Goal: Communication & Community: Answer question/provide support

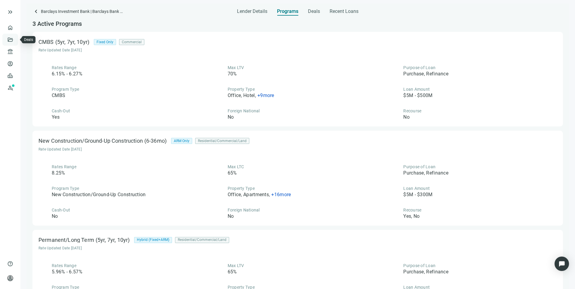
click at [15, 42] on link "Deals" at bounding box center [20, 39] width 11 height 5
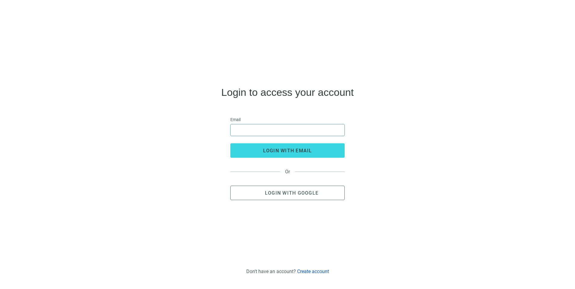
click at [265, 129] on input "email" at bounding box center [287, 129] width 106 height 11
type input "**********"
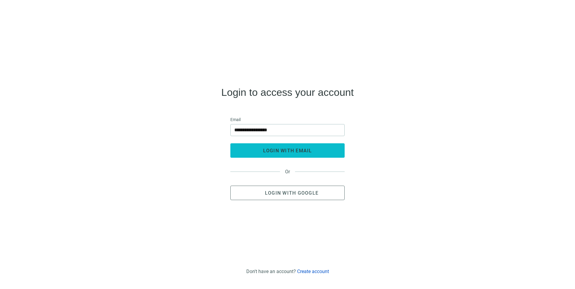
click at [266, 149] on span "login with email" at bounding box center [287, 151] width 49 height 6
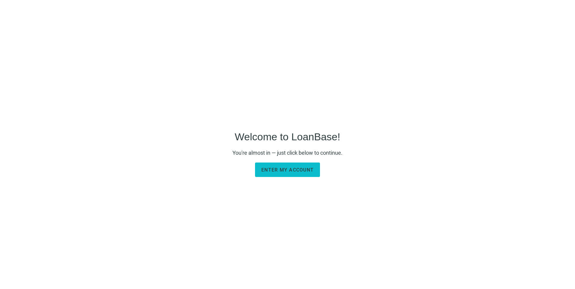
click at [297, 176] on button "Enter my account" at bounding box center [287, 170] width 65 height 14
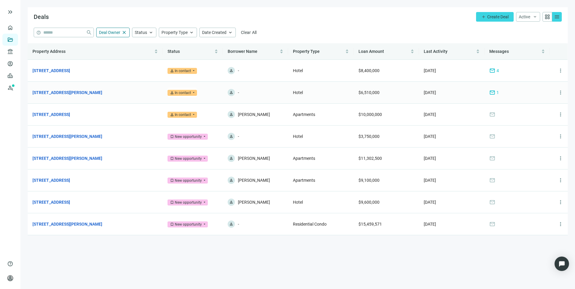
click at [494, 93] on span "mail" at bounding box center [492, 93] width 6 height 6
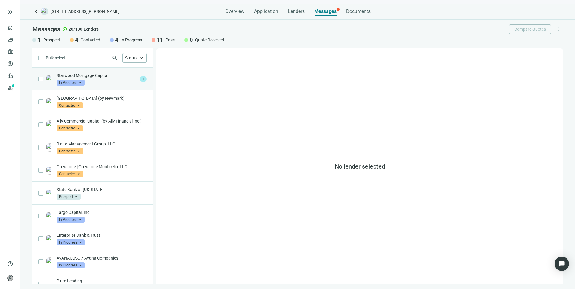
click at [103, 81] on div "Starwood Mortgage Capital In Progress arrow_drop_down" at bounding box center [97, 78] width 81 height 13
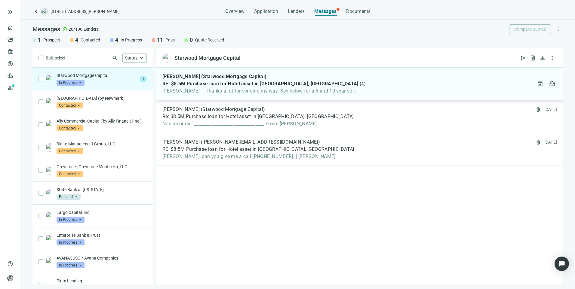
click at [192, 91] on span "[PERSON_NAME] – Thanks a lot for sending my way. See below for a 5 and 10 year …" at bounding box center [264, 91] width 204 height 6
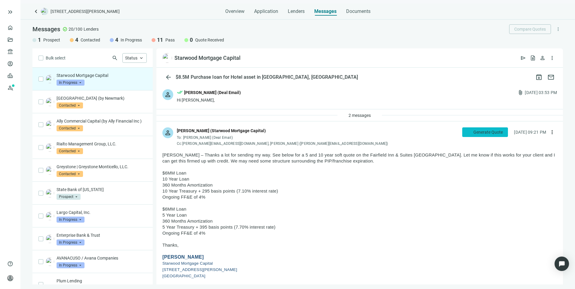
click at [473, 132] on span "Generate Quote" at bounding box center [487, 132] width 29 height 5
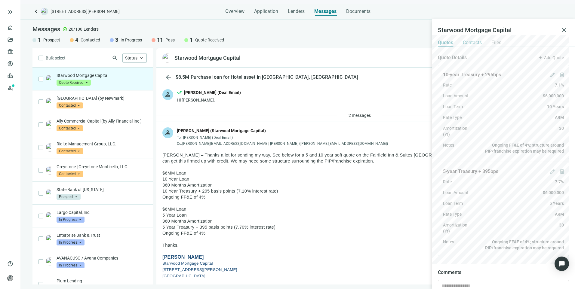
click at [475, 40] on span "Contacts" at bounding box center [472, 43] width 19 height 6
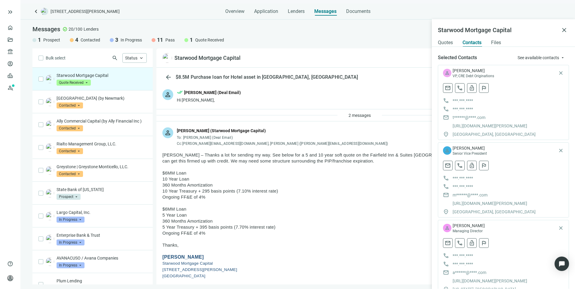
click at [316, 53] on div "Starwood Mortgage Capital open_in_new send request_quote person more_vert" at bounding box center [359, 57] width 407 height 19
click at [565, 27] on span "close" at bounding box center [564, 29] width 7 height 7
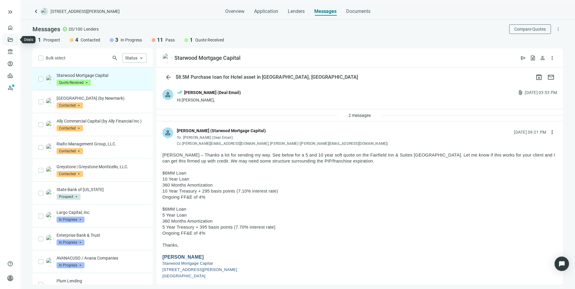
click at [15, 41] on link "Deals" at bounding box center [20, 39] width 11 height 5
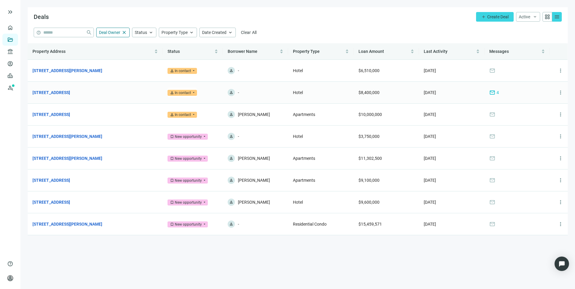
click at [493, 92] on span "mail" at bounding box center [492, 93] width 6 height 6
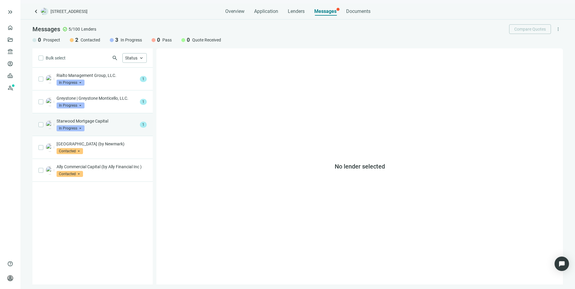
click at [105, 126] on div "Starwood Mortgage Capital In Progress arrow_drop_down" at bounding box center [97, 124] width 81 height 13
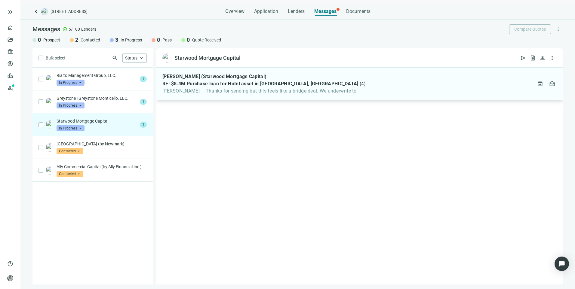
click at [228, 94] on div "[PERSON_NAME] (Starwood Mortgage Capital) RE: $8.4M Purchase loan for Hotel ass…" at bounding box center [359, 84] width 407 height 33
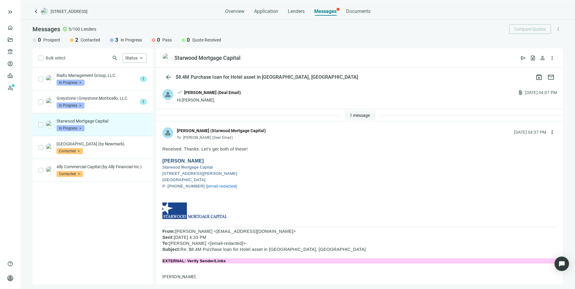
click at [350, 115] on span "1 message" at bounding box center [360, 115] width 20 height 5
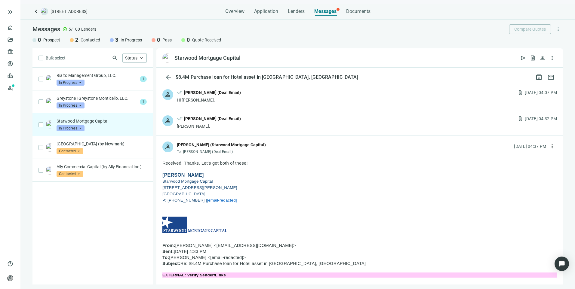
click at [228, 100] on div "Hi [PERSON_NAME]," at bounding box center [209, 100] width 64 height 6
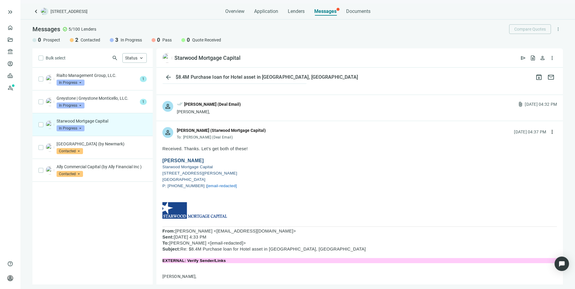
scroll to position [421, 0]
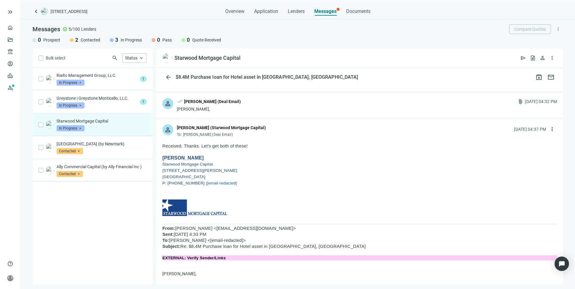
click at [227, 112] on div "[PERSON_NAME]," at bounding box center [209, 109] width 64 height 6
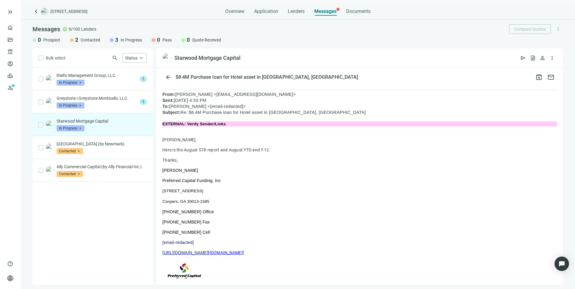
scroll to position [1383, 0]
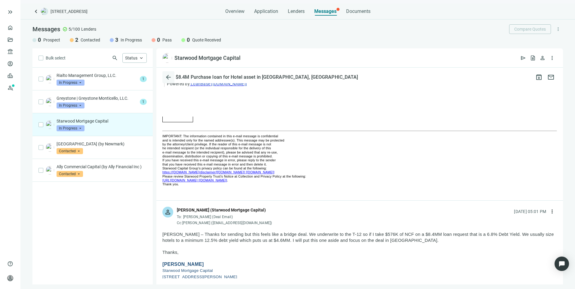
click at [168, 79] on span "arrow_back" at bounding box center [168, 77] width 7 height 7
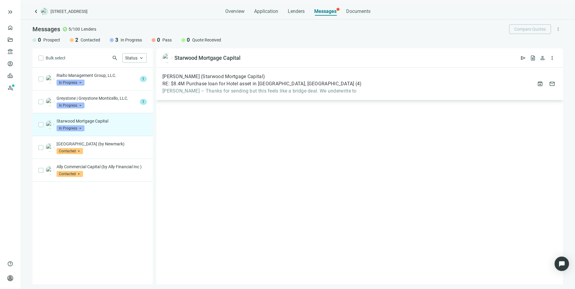
click at [207, 87] on span "RE: $8.4M Purchase loan for Hotel asset in [GEOGRAPHIC_DATA], [GEOGRAPHIC_DATA]" at bounding box center [258, 84] width 192 height 6
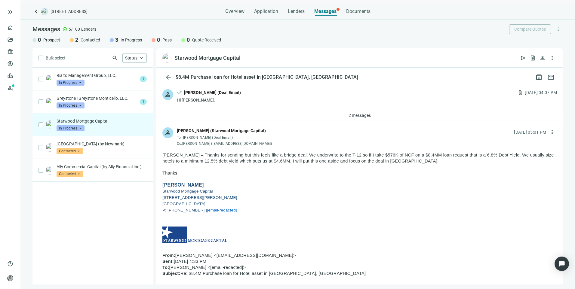
click at [79, 129] on span "In Progress" at bounding box center [71, 128] width 28 height 6
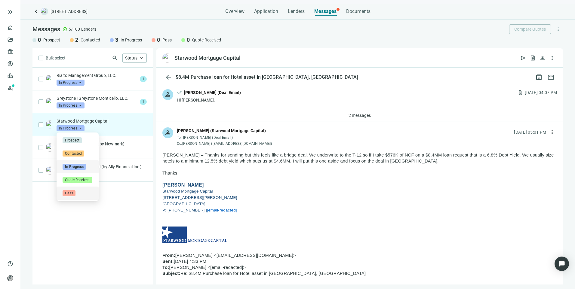
click at [68, 191] on span "Pass" at bounding box center [69, 193] width 13 height 6
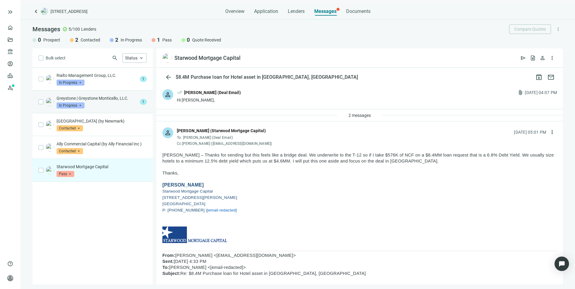
click at [109, 104] on div "Greystone | Greystone Monticello, LLC. In Progress arrow_drop_down" at bounding box center [97, 101] width 81 height 13
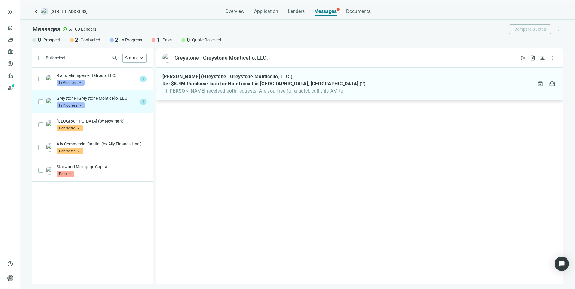
click at [316, 88] on div "[PERSON_NAME] (Greystone | Greystone Monticello, LLC.) Re: $8.4M Purchase loan …" at bounding box center [264, 84] width 204 height 20
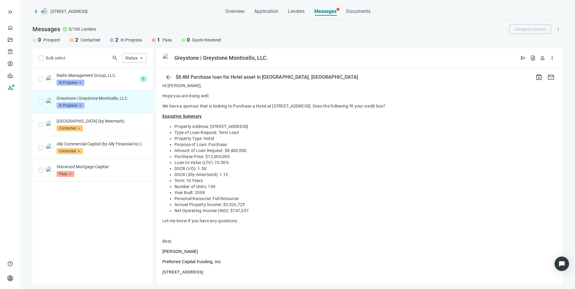
scroll to position [150, 0]
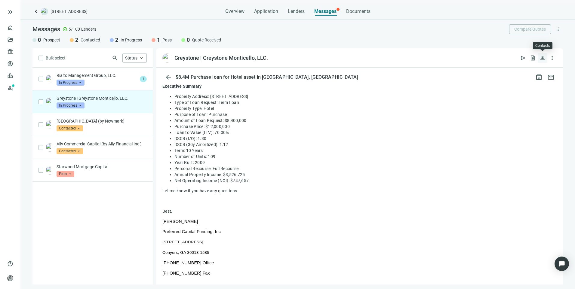
click at [544, 58] on span "person" at bounding box center [542, 58] width 6 height 6
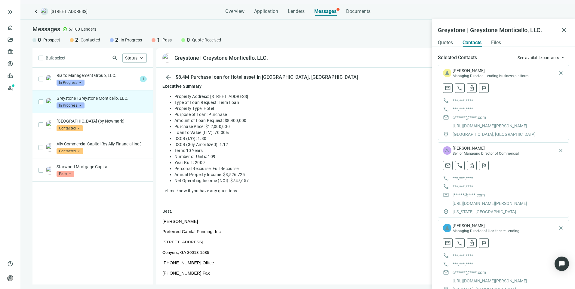
click at [383, 118] on li "Amount of Loan Request: $8,400,000" at bounding box center [365, 121] width 383 height 6
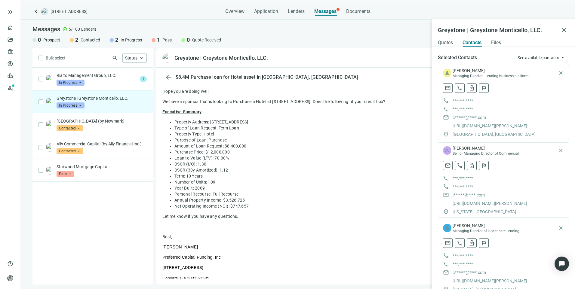
scroll to position [124, 0]
click at [486, 127] on link "[URL][DOMAIN_NAME][PERSON_NAME]" at bounding box center [490, 126] width 75 height 6
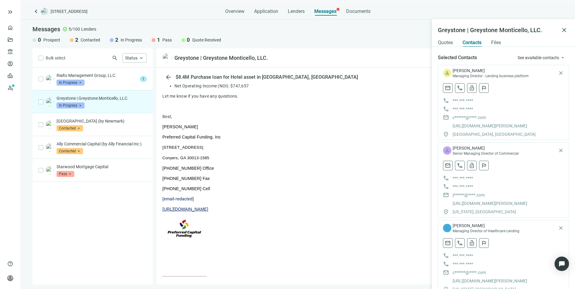
scroll to position [245, 0]
click at [567, 31] on span "close" at bounding box center [564, 29] width 7 height 7
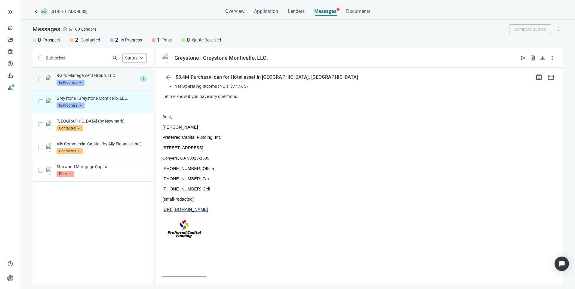
click at [103, 72] on p "Rialto Management Group, LLC." at bounding box center [97, 75] width 81 height 6
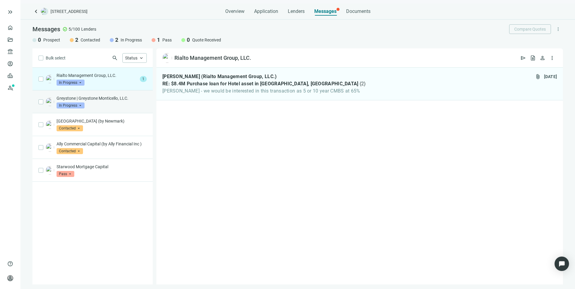
click at [108, 101] on div "Greystone | Greystone Monticello, LLC. In Progress arrow_drop_down" at bounding box center [102, 101] width 90 height 13
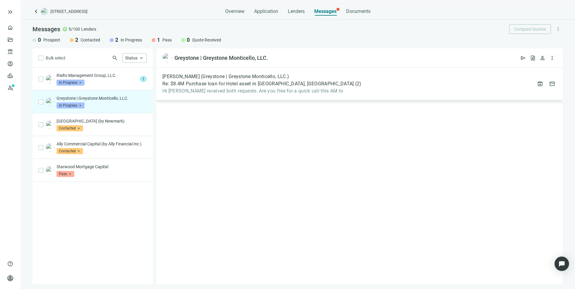
click at [223, 97] on div "[PERSON_NAME] (Greystone | Greystone Monticello, LLC.) Re: $8.4M Purchase loan …" at bounding box center [359, 84] width 407 height 33
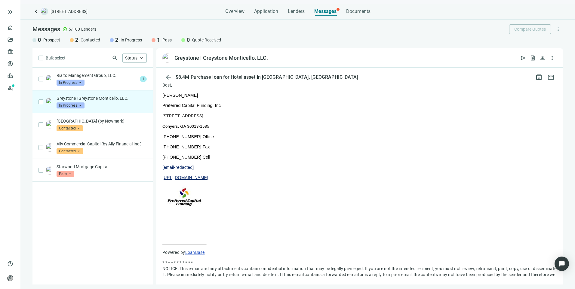
scroll to position [335, 0]
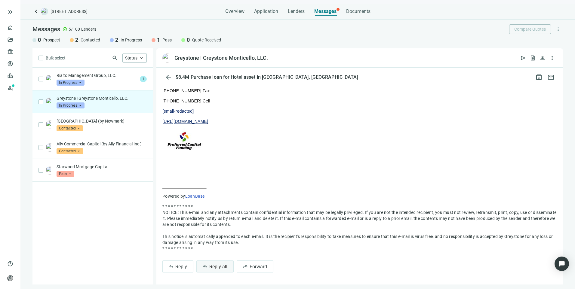
click at [216, 267] on span "Reply all" at bounding box center [218, 267] width 18 height 6
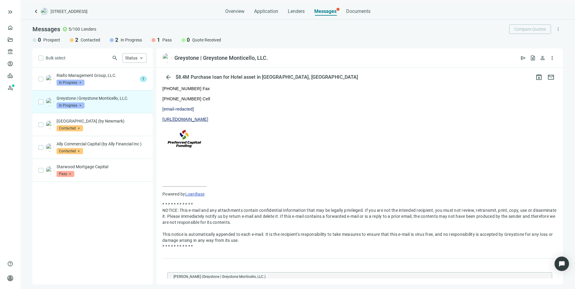
type textarea "**********"
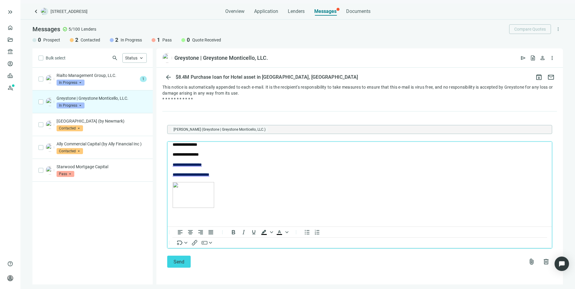
scroll to position [484, 0]
click at [180, 265] on button "Send" at bounding box center [178, 262] width 23 height 12
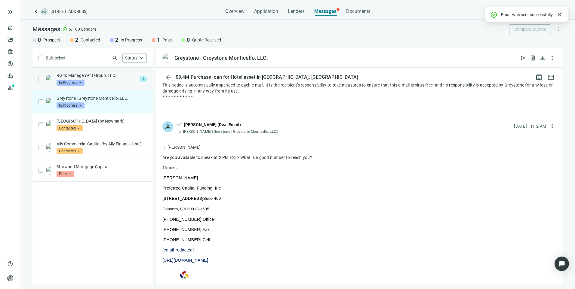
click at [97, 80] on div "Rialto Management Group, LLC. In Progress arrow_drop_down" at bounding box center [97, 78] width 81 height 13
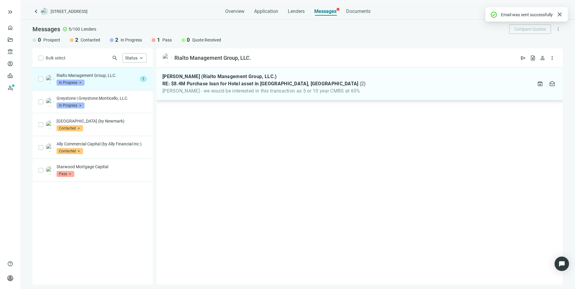
click at [291, 76] on div "[PERSON_NAME] (Rialto Management Group, LLC.)" at bounding box center [264, 77] width 204 height 6
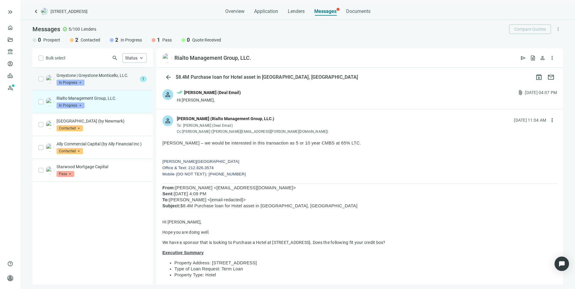
click at [109, 82] on div "Greystone | Greystone Monticello, LLC. In Progress arrow_drop_down" at bounding box center [97, 78] width 81 height 13
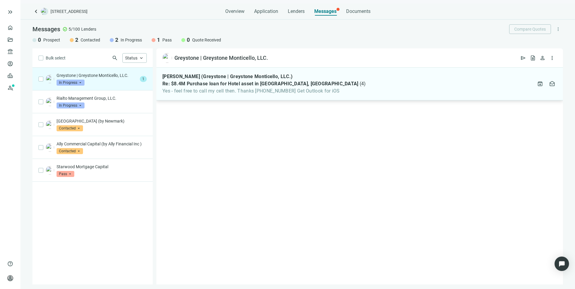
click at [344, 84] on div "[PERSON_NAME] (Greystone | Greystone Monticello, LLC.) Re: $8.4M Purchase loan …" at bounding box center [359, 84] width 407 height 33
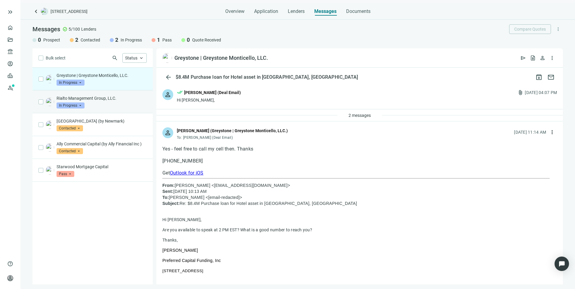
click at [112, 102] on div "Rialto Management Group, LLC. In Progress arrow_drop_down" at bounding box center [102, 101] width 90 height 13
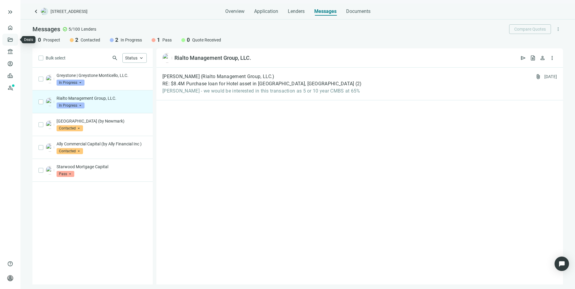
click at [15, 40] on link "Deals" at bounding box center [20, 39] width 11 height 5
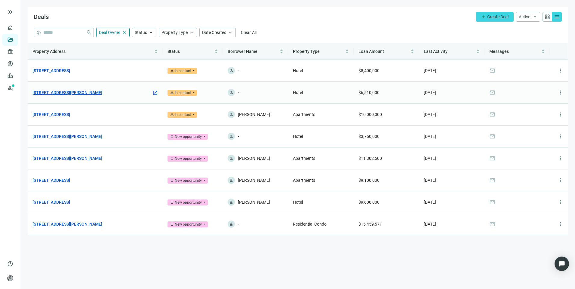
click at [91, 95] on link "[STREET_ADDRESS][PERSON_NAME]" at bounding box center [67, 92] width 70 height 7
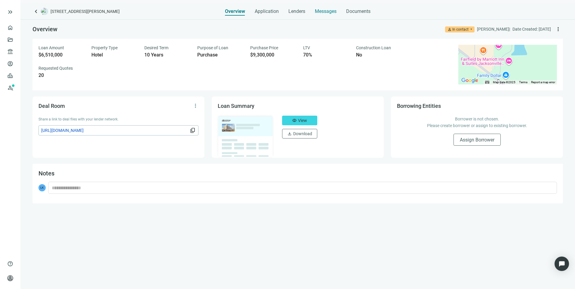
click at [325, 7] on div "Messages" at bounding box center [326, 10] width 22 height 12
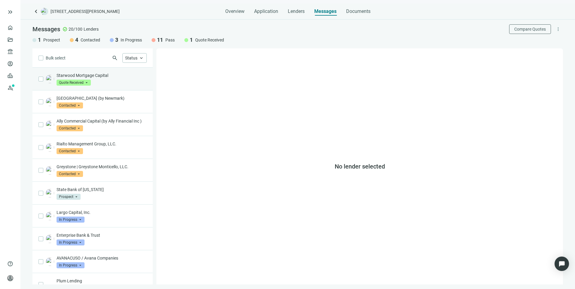
click at [127, 78] on div "Starwood Mortgage Capital Quote Received arrow_drop_down" at bounding box center [102, 78] width 90 height 13
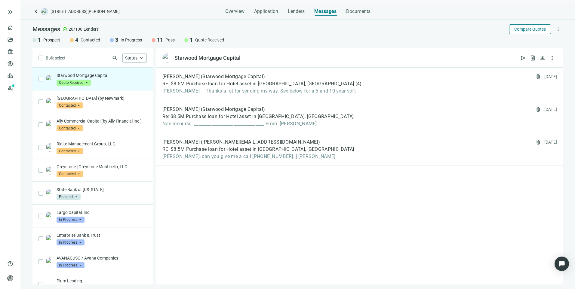
click at [543, 30] on span "Compare Quotes" at bounding box center [530, 29] width 32 height 5
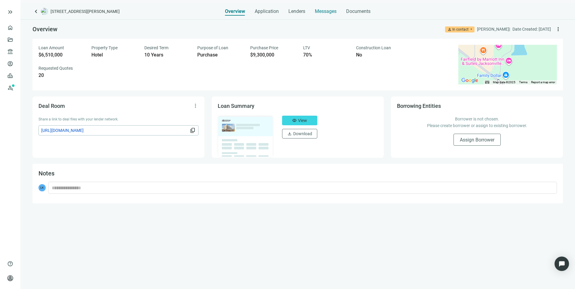
click at [331, 11] on span "Messages" at bounding box center [326, 11] width 22 height 6
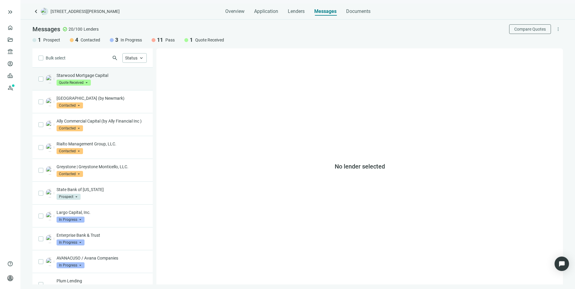
click at [133, 75] on p "Starwood Mortgage Capital" at bounding box center [102, 75] width 90 height 6
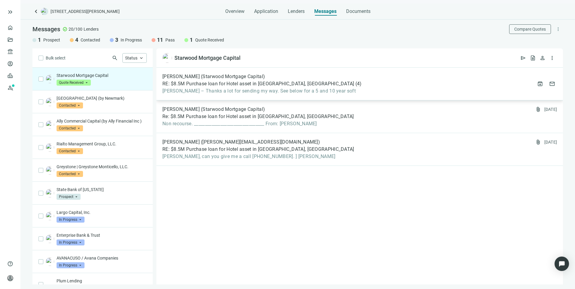
click at [340, 91] on div "[PERSON_NAME] (Starwood Mortgage Capital) RE: $8.5M Purchase loan for Hotel ass…" at bounding box center [359, 84] width 407 height 33
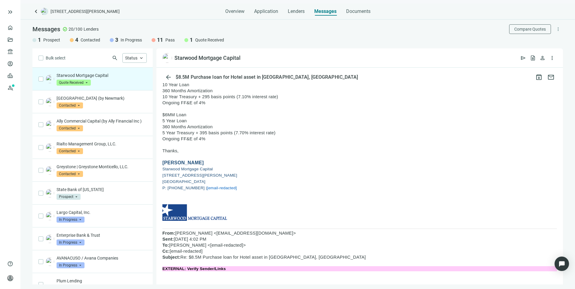
scroll to position [30, 0]
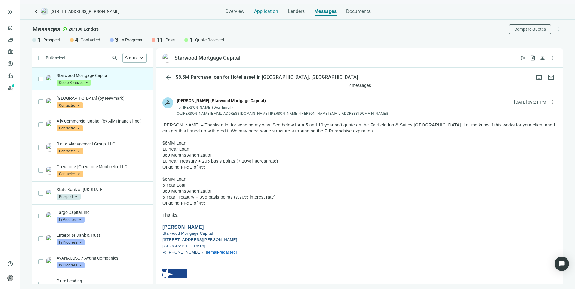
click at [267, 12] on span "Application" at bounding box center [266, 11] width 24 height 6
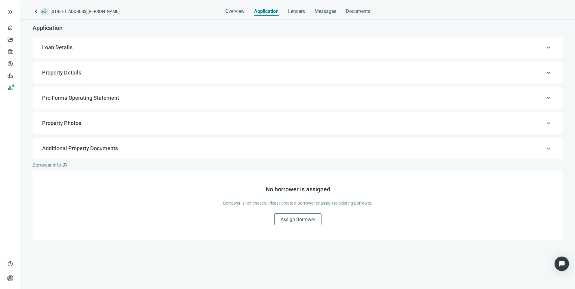
click at [89, 101] on span "Pro Forma Operating Statement" at bounding box center [80, 98] width 77 height 6
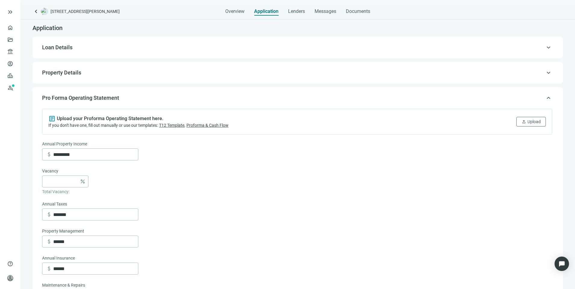
click at [61, 49] on span "Loan Details" at bounding box center [57, 47] width 30 height 6
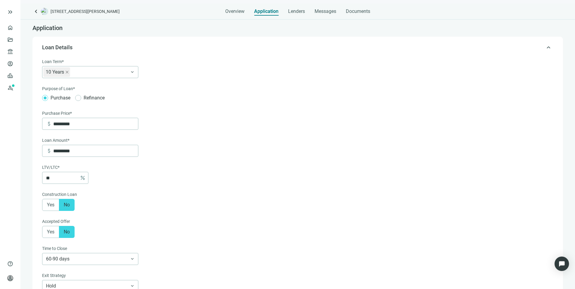
scroll to position [18, 0]
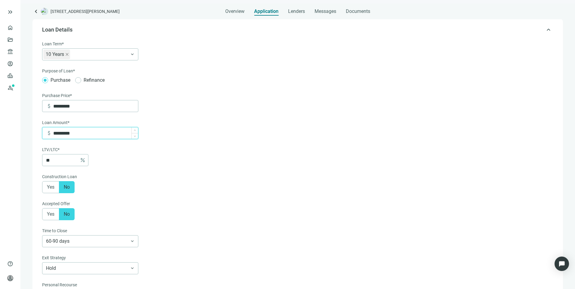
drag, startPoint x: 79, startPoint y: 135, endPoint x: 56, endPoint y: 134, distance: 22.9
click at [56, 134] on input "*********" at bounding box center [95, 133] width 85 height 11
type input "**"
type input "*"
type input "*****"
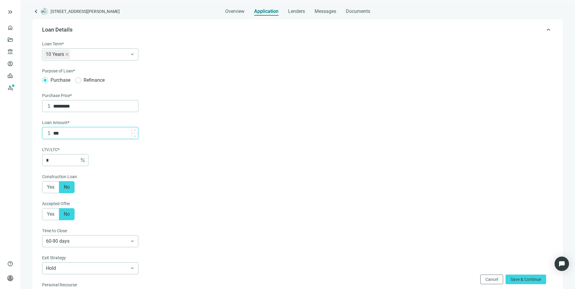
type input "***"
type input "******"
type input "***"
type input "*******"
type input "***"
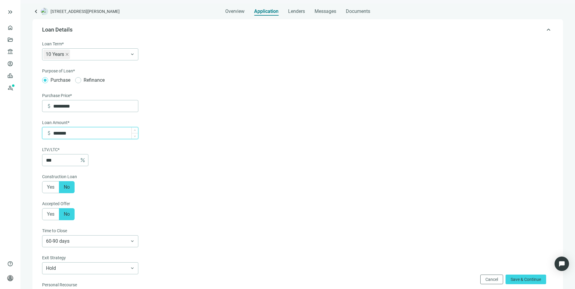
type input "*********"
type input "****"
click at [173, 172] on form "Loan Term* 10 Years keyboard_arrow_down Purpose of Loan* Purchase Refinance Pur…" at bounding box center [297, 220] width 510 height 359
click at [208, 132] on form "Loan Term* 10 Years keyboard_arrow_down Purpose of Loan* Purchase Refinance Pur…" at bounding box center [297, 220] width 510 height 359
click at [496, 280] on span "Cancel" at bounding box center [491, 279] width 13 height 5
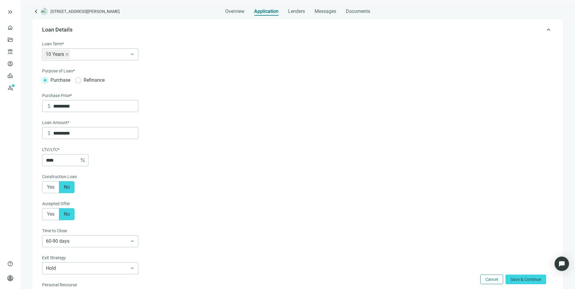
type input "*********"
type input "**"
click at [323, 14] on span "Messages" at bounding box center [326, 11] width 22 height 6
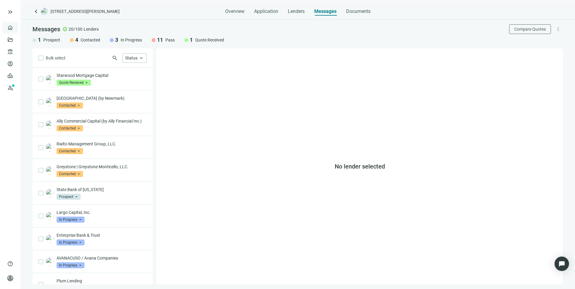
click at [15, 28] on link "Overview" at bounding box center [24, 27] width 18 height 5
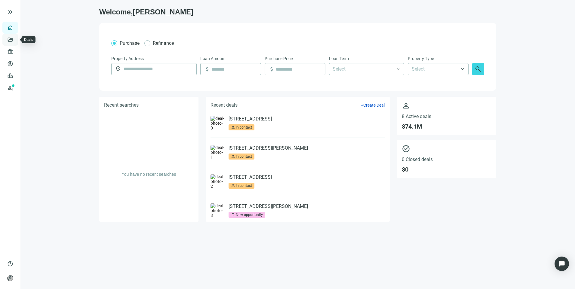
click at [15, 41] on link "Deals" at bounding box center [20, 39] width 11 height 5
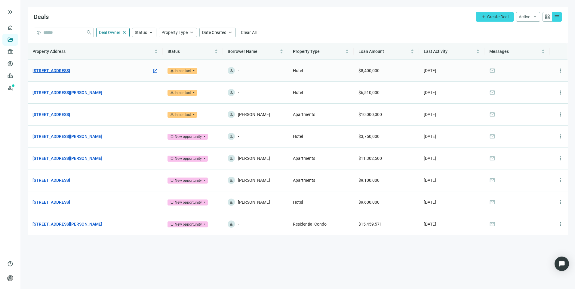
click at [58, 72] on link "[STREET_ADDRESS]" at bounding box center [51, 70] width 38 height 7
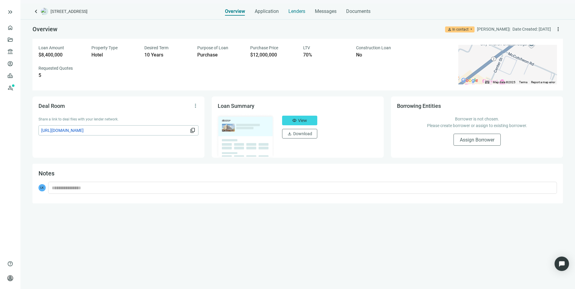
click at [305, 11] on span "Lenders" at bounding box center [296, 11] width 17 height 6
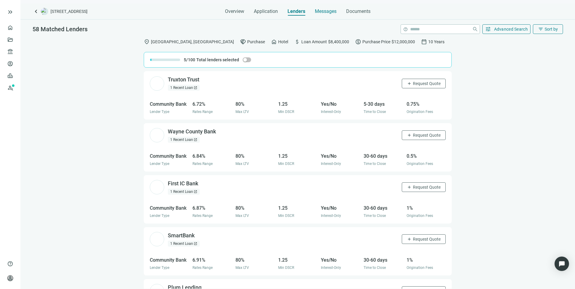
click at [335, 10] on span "Messages" at bounding box center [326, 11] width 22 height 6
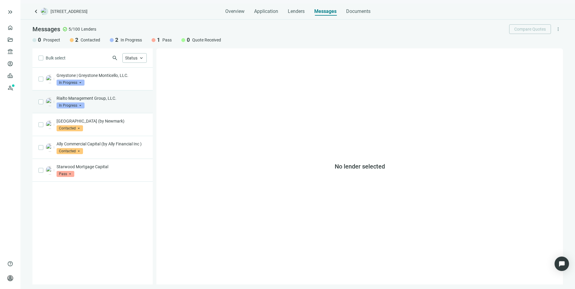
click at [110, 99] on p "Rialto Management Group, LLC." at bounding box center [102, 98] width 90 height 6
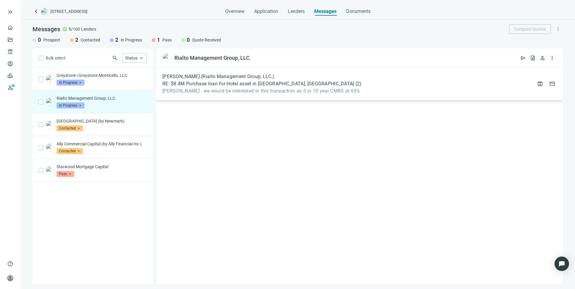
click at [257, 91] on span "[PERSON_NAME] - we would be interested in this transaction as 5 or 10 year CMBS…" at bounding box center [261, 91] width 199 height 6
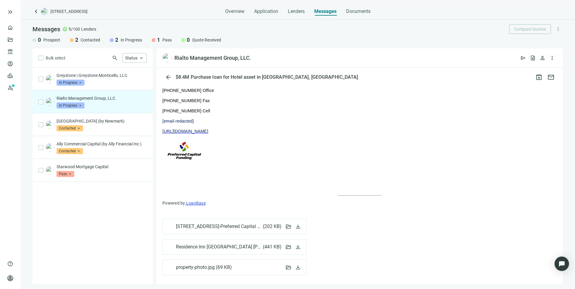
scroll to position [361, 0]
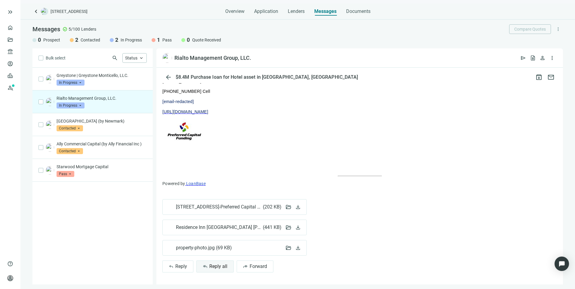
click at [215, 264] on span "Reply all" at bounding box center [218, 267] width 18 height 6
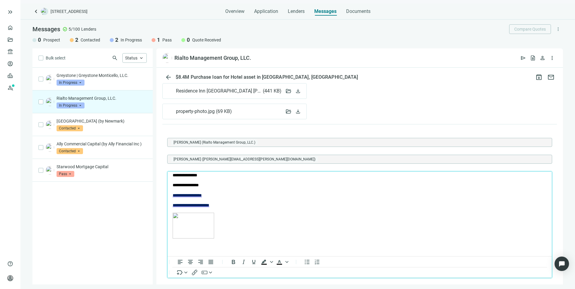
scroll to position [86, 0]
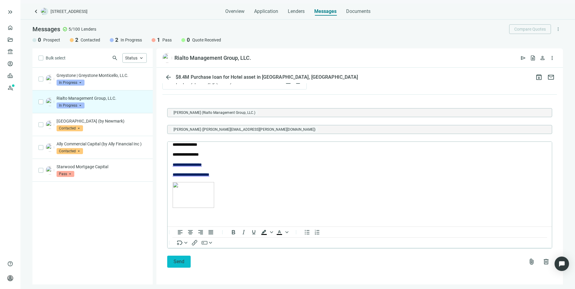
click at [181, 262] on span "Send" at bounding box center [179, 262] width 11 height 6
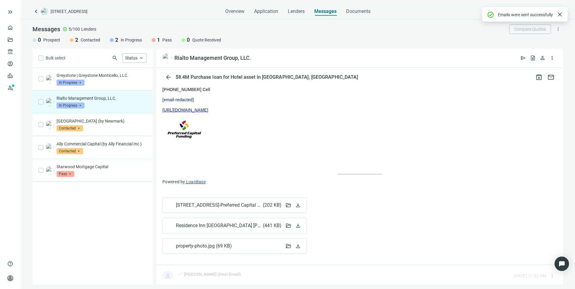
scroll to position [527, 0]
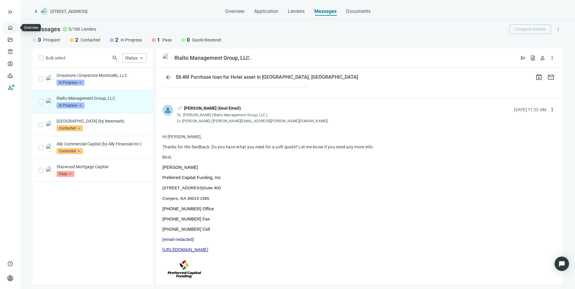
click at [15, 30] on link "Overview" at bounding box center [24, 27] width 18 height 5
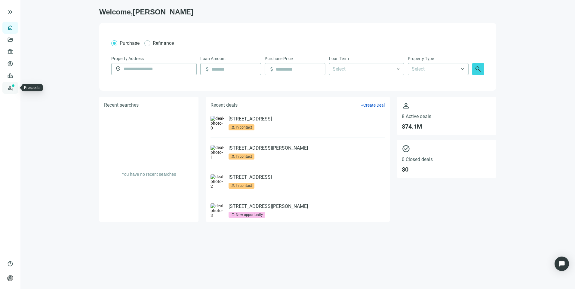
click at [15, 91] on link "Prospects New" at bounding box center [24, 88] width 19 height 12
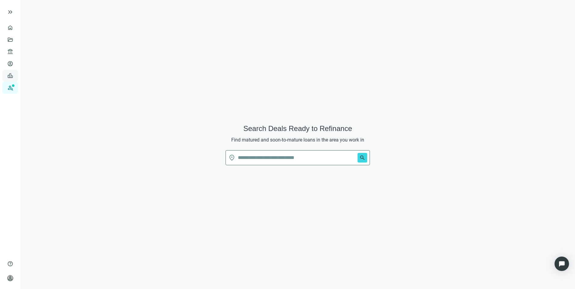
click at [15, 78] on link "Leads" at bounding box center [21, 75] width 12 height 5
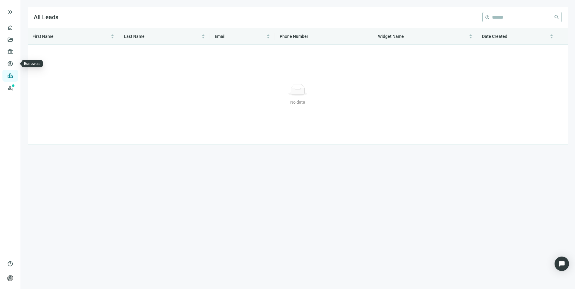
click at [15, 62] on link "Borrowers" at bounding box center [25, 63] width 20 height 5
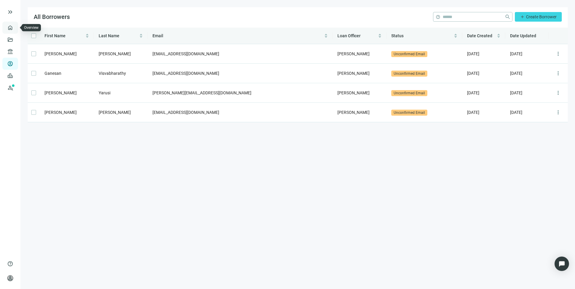
click at [15, 27] on link "Overview" at bounding box center [24, 27] width 18 height 5
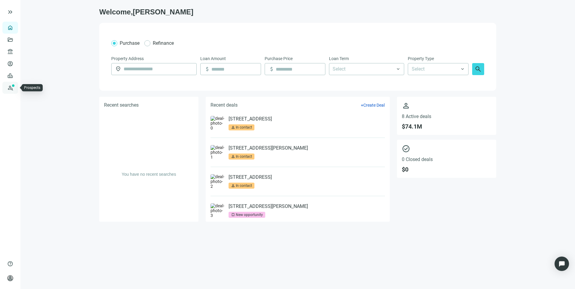
click at [15, 88] on link "Prospects New" at bounding box center [24, 88] width 19 height 12
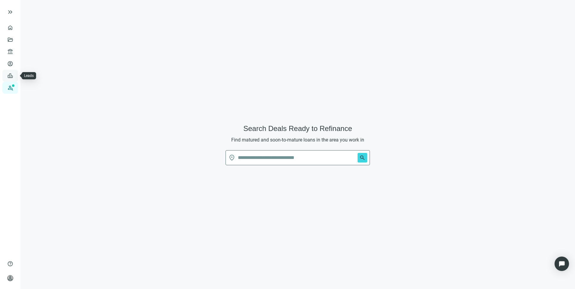
click at [15, 75] on link "Leads" at bounding box center [21, 75] width 12 height 5
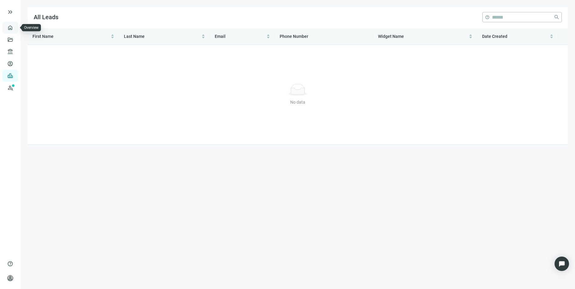
click at [15, 29] on link "Overview" at bounding box center [24, 27] width 18 height 5
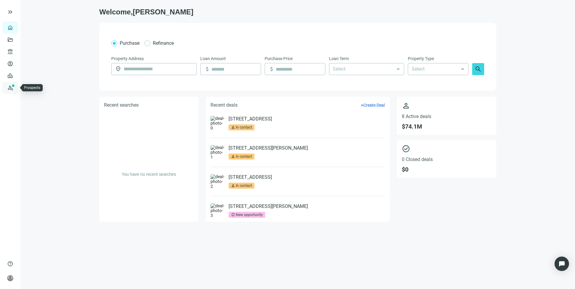
click at [15, 87] on link "Prospects New" at bounding box center [24, 88] width 19 height 12
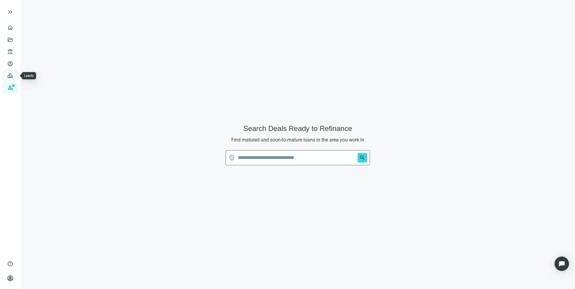
click at [15, 76] on link "Leads" at bounding box center [21, 75] width 12 height 5
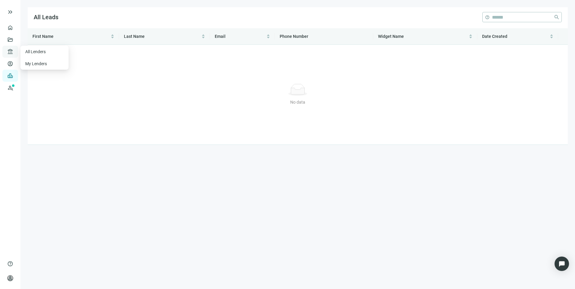
click at [9, 49] on span "account_balance" at bounding box center [9, 52] width 4 height 6
click at [27, 49] on link "All Lenders" at bounding box center [36, 51] width 22 height 5
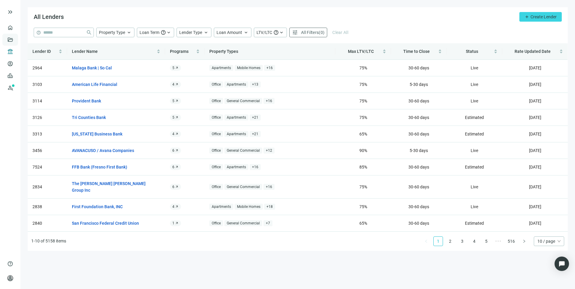
click at [15, 38] on link "Deals" at bounding box center [20, 39] width 11 height 5
